Goal: Task Accomplishment & Management: Manage account settings

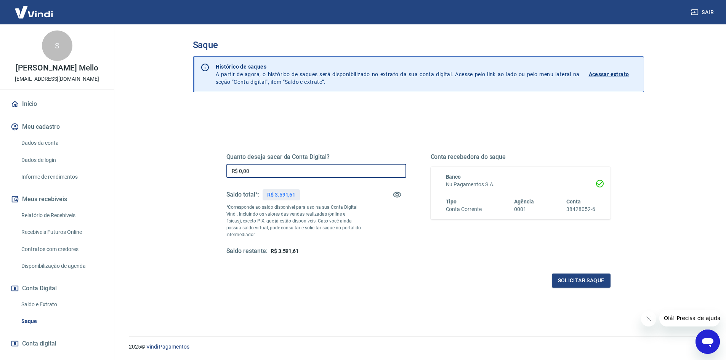
click at [277, 172] on input "R$ 0,00" at bounding box center [316, 171] width 180 height 14
type input "R$ 3.591,61"
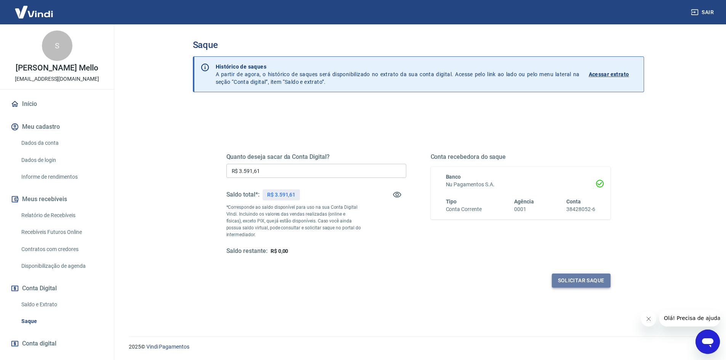
click at [595, 282] on button "Solicitar saque" at bounding box center [581, 281] width 59 height 14
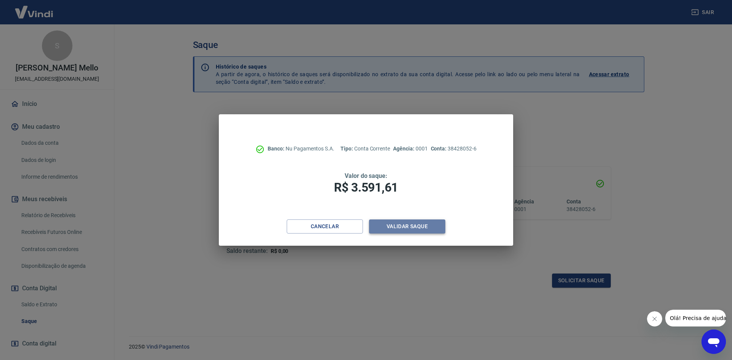
click at [414, 223] on button "Validar saque" at bounding box center [407, 226] width 76 height 14
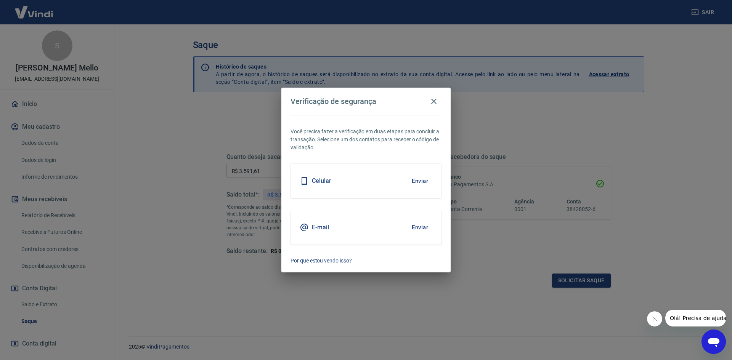
click at [383, 215] on div "E-mail Enviar" at bounding box center [365, 227] width 151 height 34
click at [416, 224] on button "Enviar" at bounding box center [419, 227] width 25 height 16
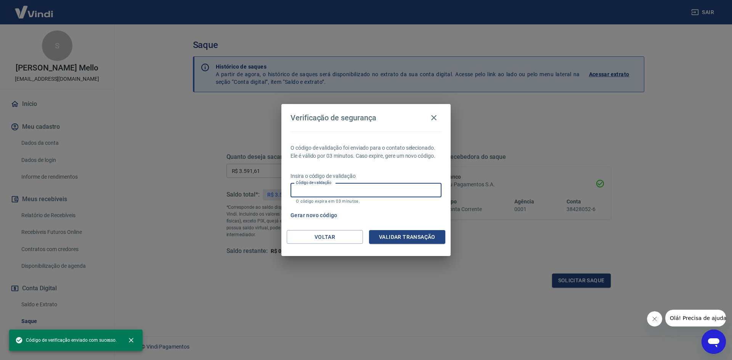
click at [333, 193] on input "Código de validação" at bounding box center [365, 190] width 151 height 14
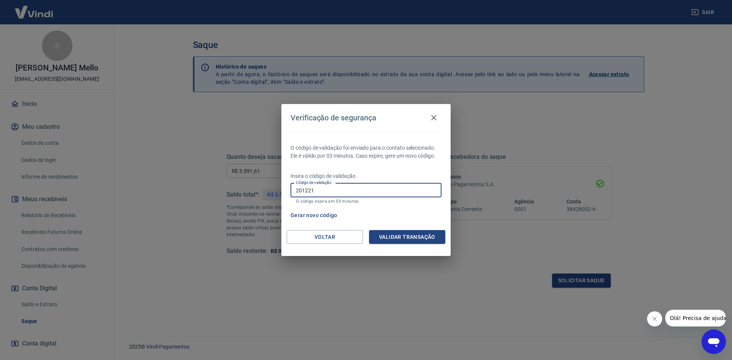
type input "201221"
click at [387, 229] on div "O código de validação foi enviado para o contato selecionado. Ele é válido por …" at bounding box center [365, 180] width 169 height 99
click at [389, 237] on button "Validar transação" at bounding box center [407, 237] width 76 height 14
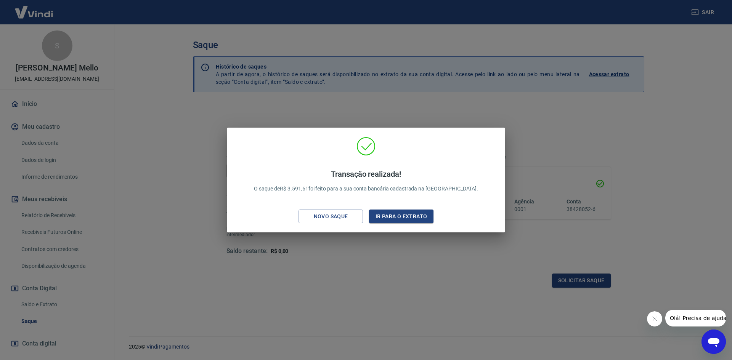
click at [442, 267] on div "Transação realizada! O saque de R$ 3.591,61 foi feito para a sua conta bancária…" at bounding box center [366, 180] width 732 height 360
